Goal: Navigation & Orientation: Go to known website

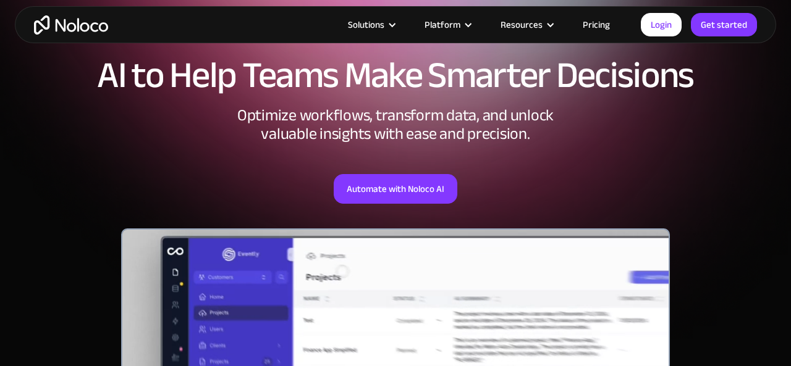
click at [667, 12] on div "Solutions Use Cases Business Types Project Management Keep track of customers, …" at bounding box center [395, 24] width 761 height 37
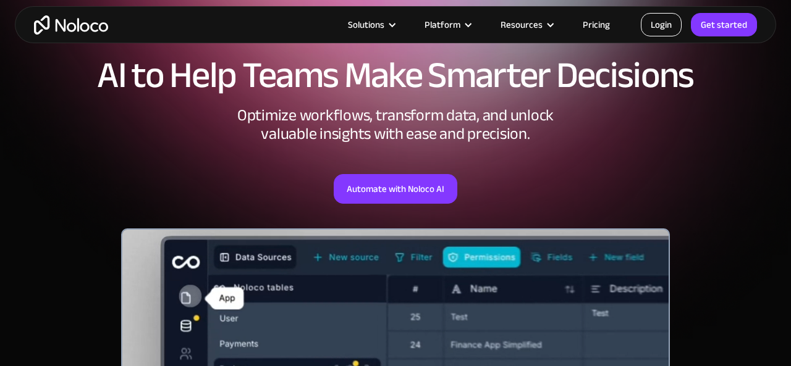
click at [664, 24] on link "Login" at bounding box center [660, 24] width 41 height 23
